Goal: Information Seeking & Learning: Stay updated

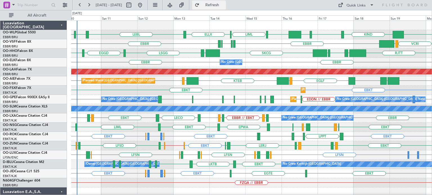
click at [220, 6] on span "Refresh" at bounding box center [213, 5] width 24 height 4
click at [200, 85] on div "EGLF LOWS KTEB LIMC [GEOGRAPHIC_DATA] RJAA [GEOGRAPHIC_DATA] LLBG [GEOGRAPHIC_D…" at bounding box center [251, 80] width 361 height 9
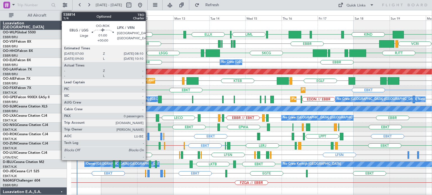
click at [148, 136] on div at bounding box center [148, 137] width 2 height 8
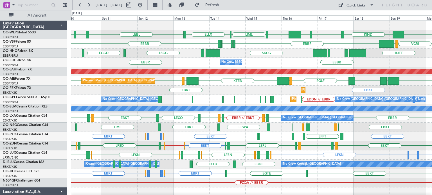
click at [217, 85] on div "EGLF LOWS KTEB LIMC [GEOGRAPHIC_DATA] RJAA [GEOGRAPHIC_DATA] LLBG [GEOGRAPHIC_D…" at bounding box center [251, 80] width 361 height 9
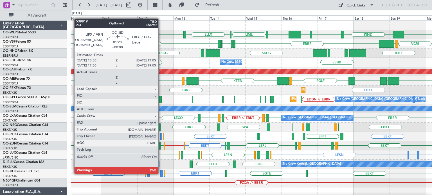
click at [161, 174] on div at bounding box center [161, 174] width 3 height 8
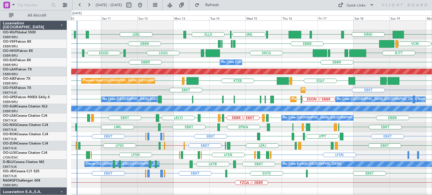
click at [247, 53] on div "EGGD SKCG [GEOGRAPHIC_DATA] [GEOGRAPHIC_DATA] [GEOGRAPHIC_DATA] LROP [GEOGRAPHI…" at bounding box center [251, 53] width 361 height 9
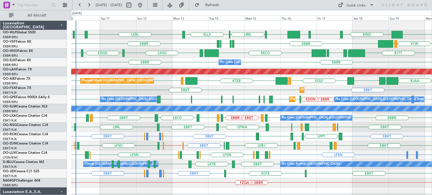
click at [213, 93] on div "Planned Maint Kortrijk-[GEOGRAPHIC_DATA] EBKT EBKT" at bounding box center [251, 90] width 361 height 9
click at [206, 92] on div "EBKT EBKT Planned Maint [GEOGRAPHIC_DATA]-[GEOGRAPHIC_DATA]" at bounding box center [251, 90] width 361 height 9
click at [328, 87] on div "EBKT EBKT Planned Maint [GEOGRAPHIC_DATA]-[GEOGRAPHIC_DATA]" at bounding box center [251, 90] width 361 height 9
click at [262, 84] on div "EGLF LOWS KTEB LIMC [GEOGRAPHIC_DATA] RJAA [GEOGRAPHIC_DATA] LLBG [GEOGRAPHIC_D…" at bounding box center [251, 80] width 361 height 9
click at [188, 55] on div "RJTT LROP [GEOGRAPHIC_DATA] [GEOGRAPHIC_DATA] EGGD [GEOGRAPHIC_DATA] EGGD SKCG …" at bounding box center [251, 53] width 361 height 9
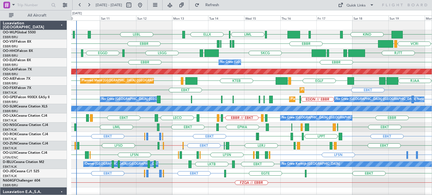
click at [292, 55] on div "EGGD SKCG [GEOGRAPHIC_DATA] [GEOGRAPHIC_DATA] [GEOGRAPHIC_DATA] LROP [GEOGRAPHI…" at bounding box center [251, 53] width 361 height 9
click at [235, 137] on div "EBKT EBLG or EBKT LIPX or EBKT EBKT EBLG or EBKT EBKT LPPT LERJ EBKT EBKT" at bounding box center [251, 136] width 361 height 9
